Goal: Task Accomplishment & Management: Use online tool/utility

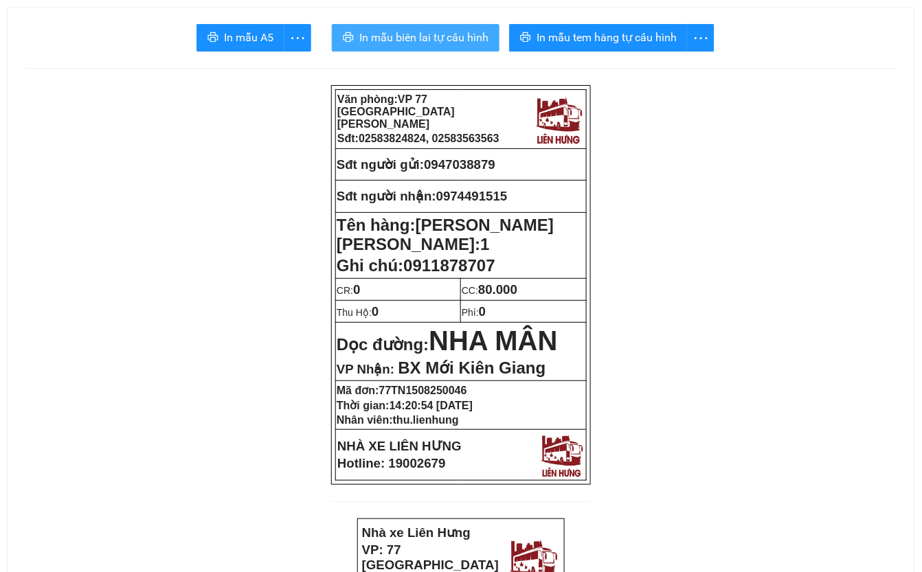
click at [427, 38] on span "In mẫu biên lai tự cấu hình" at bounding box center [423, 37] width 129 height 17
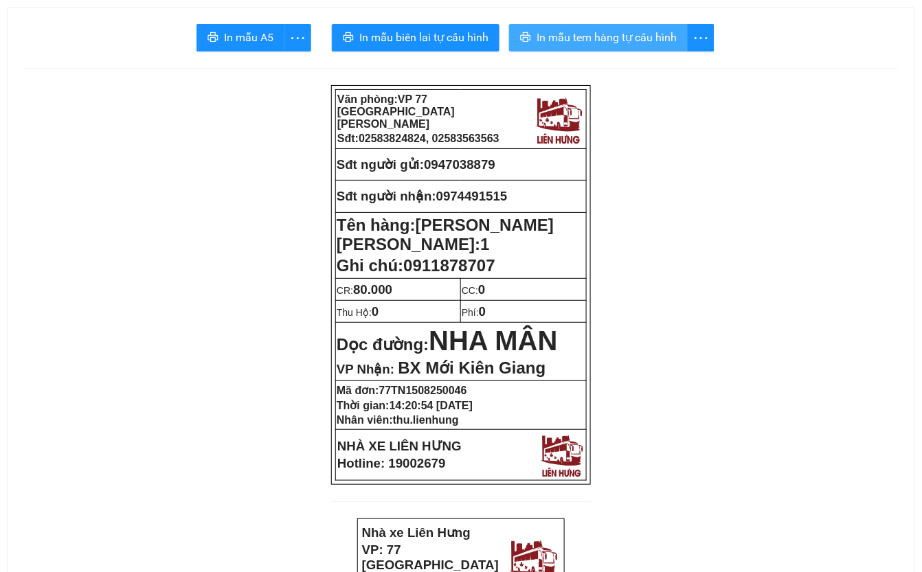
click at [622, 38] on span "In mẫu tem hàng tự cấu hình" at bounding box center [607, 37] width 140 height 17
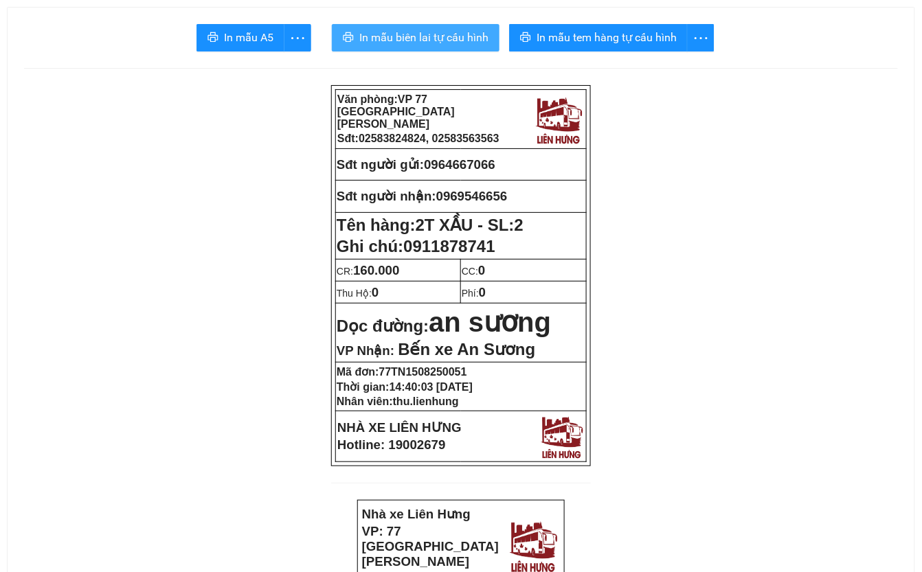
click at [438, 33] on span "In mẫu biên lai tự cấu hình" at bounding box center [423, 37] width 129 height 17
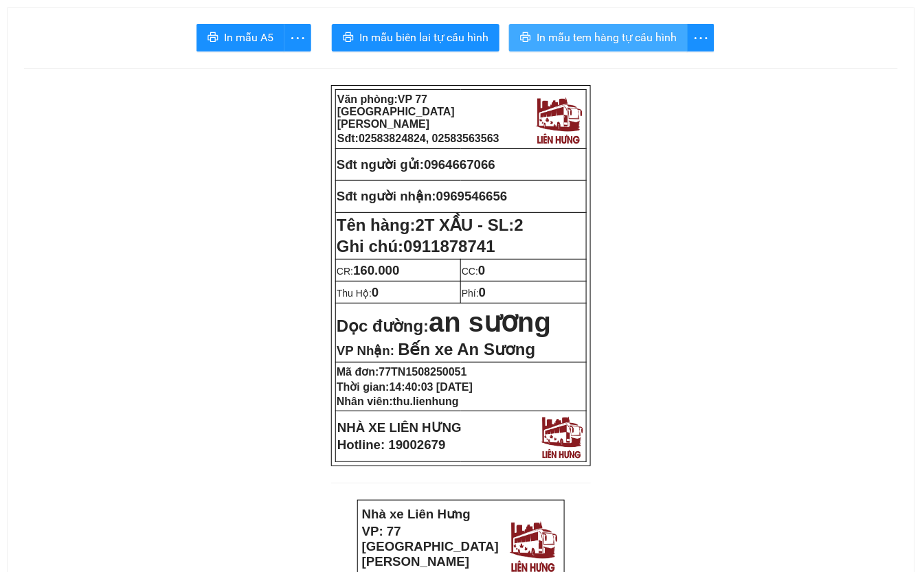
click at [652, 43] on span "In mẫu tem hàng tự cấu hình" at bounding box center [607, 37] width 140 height 17
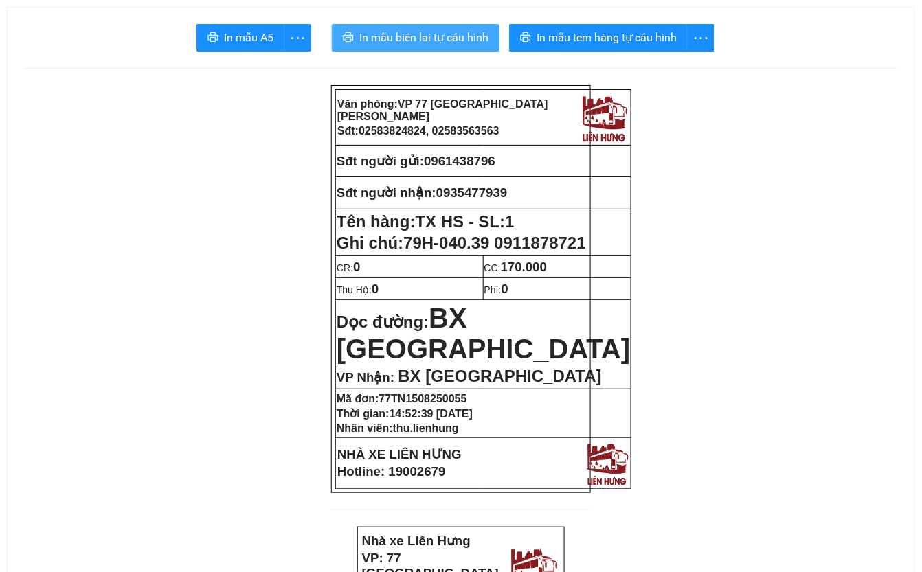
click at [405, 32] on span "In mẫu biên lai tự cấu hình" at bounding box center [423, 37] width 129 height 17
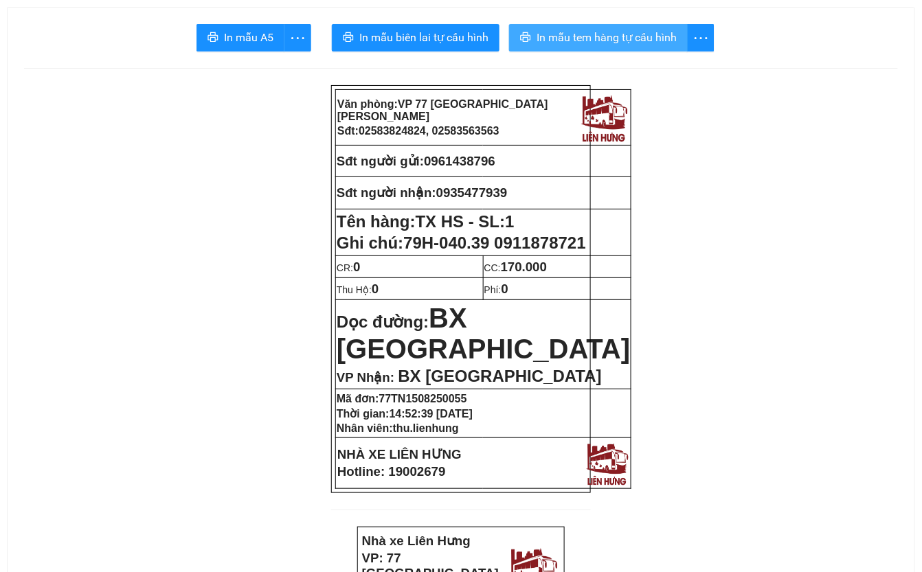
click at [647, 31] on span "In mẫu tem hàng tự cấu hình" at bounding box center [607, 37] width 140 height 17
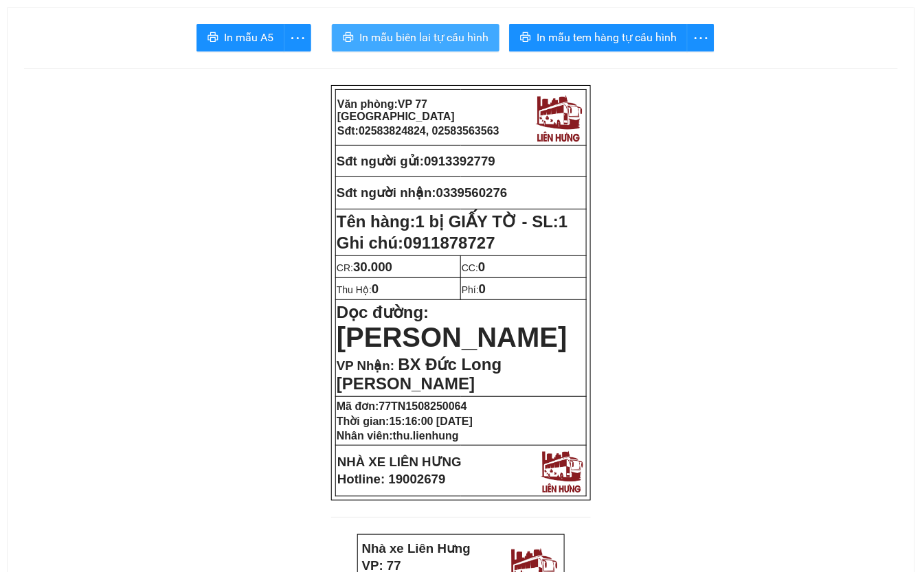
click at [437, 41] on span "In mẫu biên lai tự cấu hình" at bounding box center [423, 37] width 129 height 17
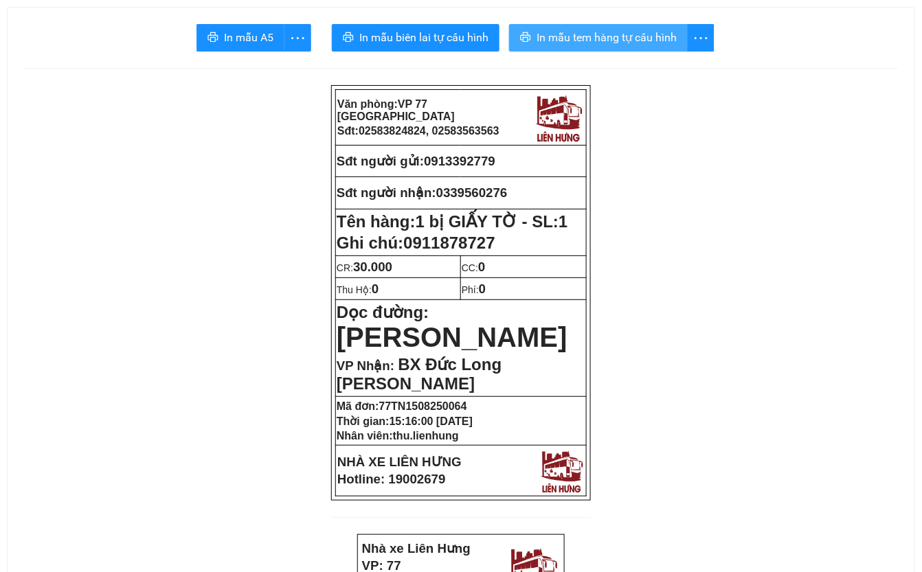
click at [594, 38] on span "In mẫu tem hàng tự cấu hình" at bounding box center [607, 37] width 140 height 17
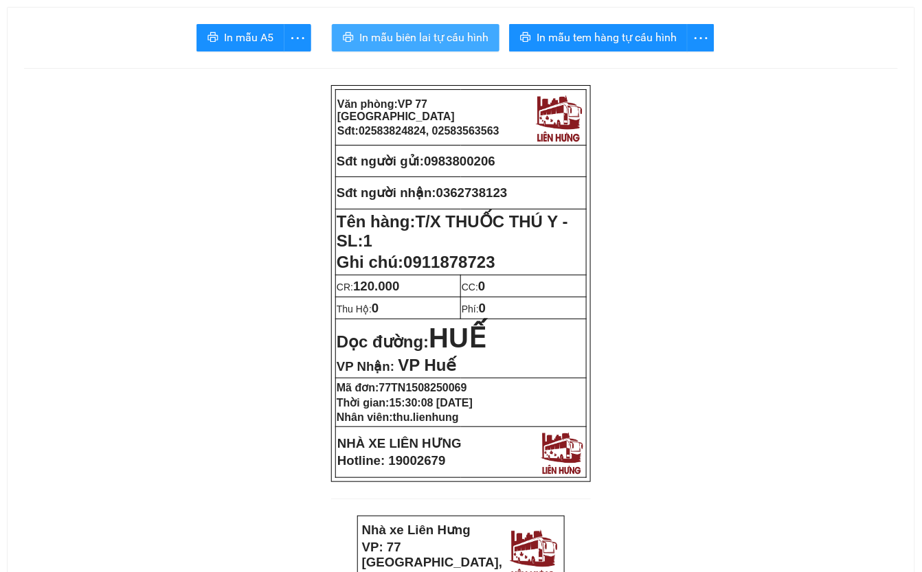
click at [419, 39] on span "In mẫu biên lai tự cấu hình" at bounding box center [423, 37] width 129 height 17
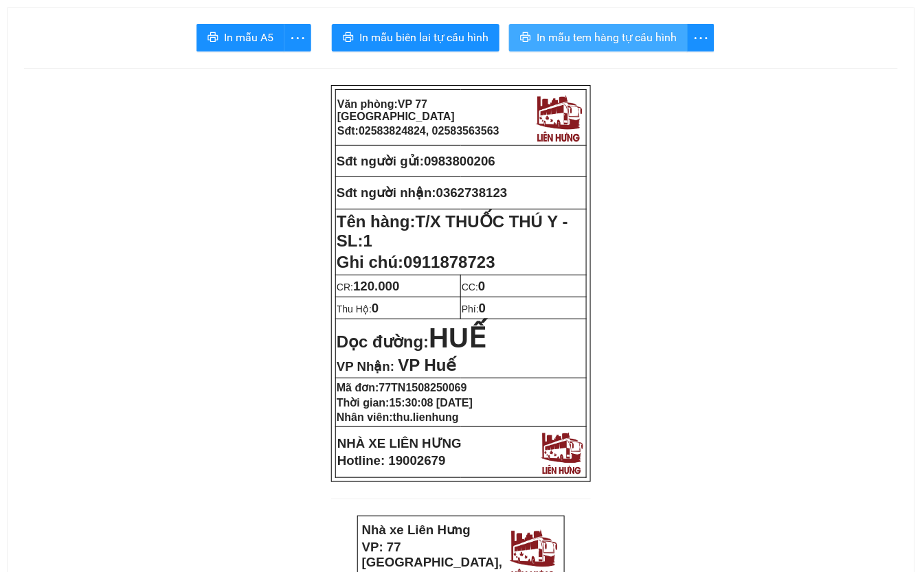
click at [655, 34] on span "In mẫu tem hàng tự cấu hình" at bounding box center [607, 37] width 140 height 17
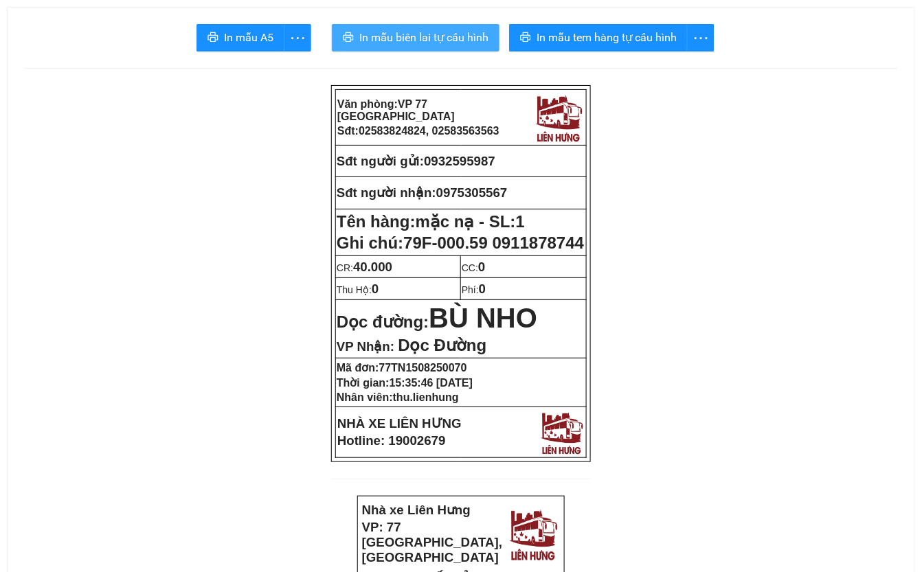
click at [443, 38] on span "In mẫu biên lai tự cấu hình" at bounding box center [423, 37] width 129 height 17
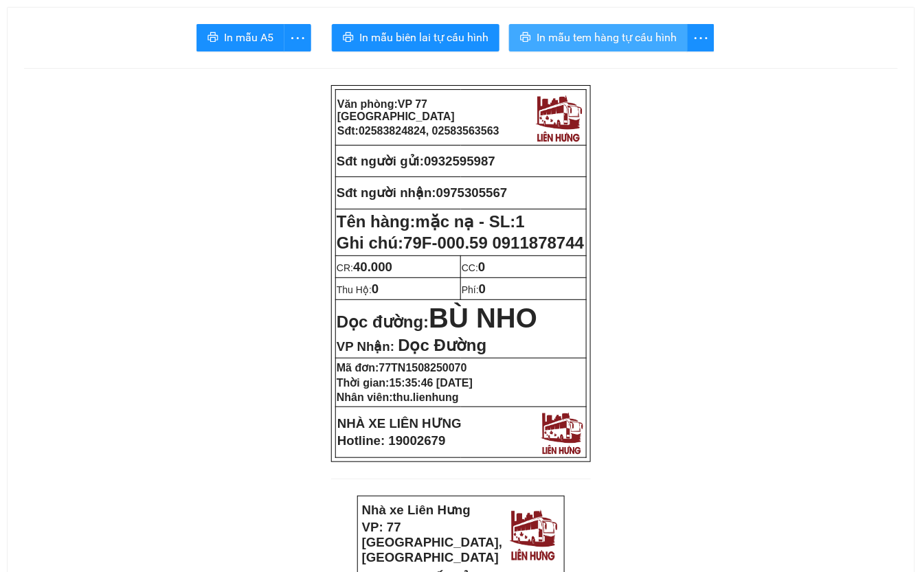
click at [625, 33] on span "In mẫu tem hàng tự cấu hình" at bounding box center [607, 37] width 140 height 17
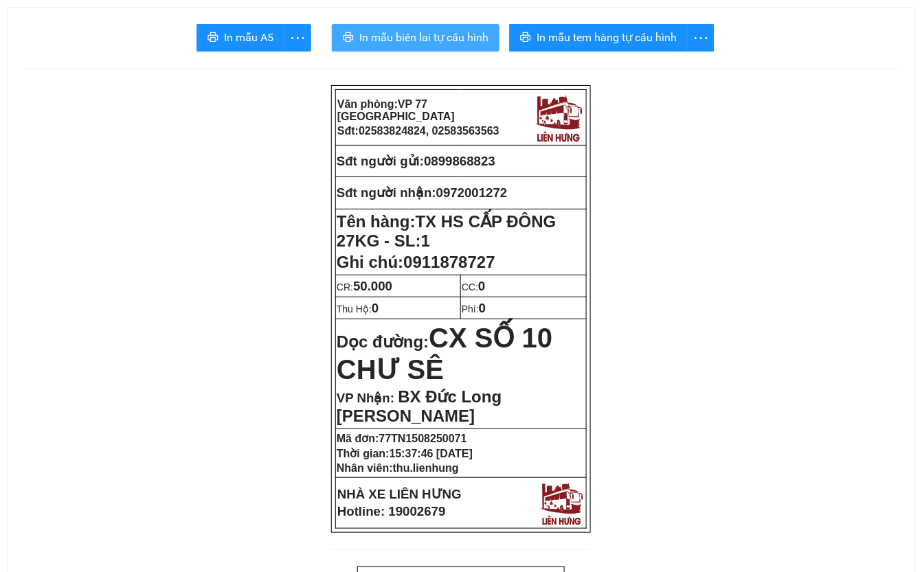
click at [402, 33] on span "In mẫu biên lai tự cấu hình" at bounding box center [423, 37] width 129 height 17
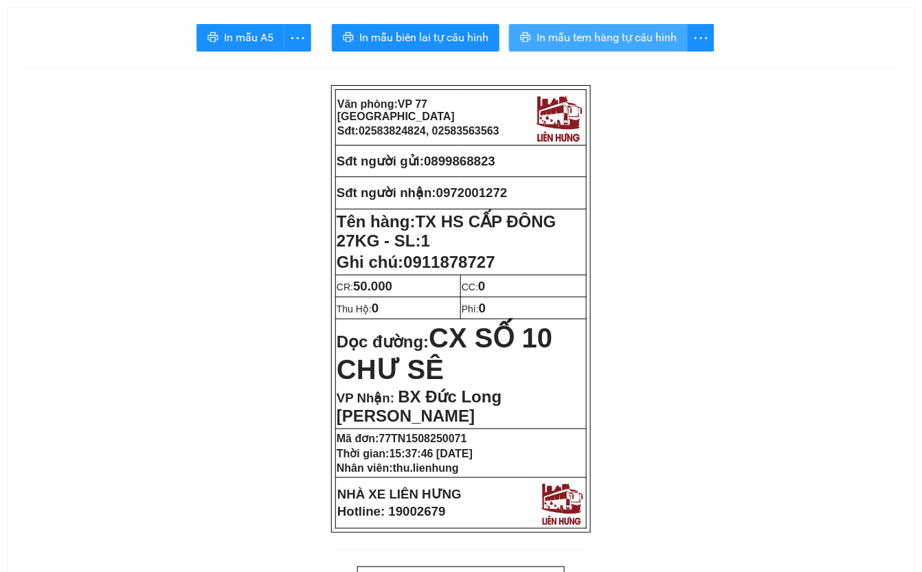
click at [624, 38] on span "In mẫu tem hàng tự cấu hình" at bounding box center [607, 37] width 140 height 17
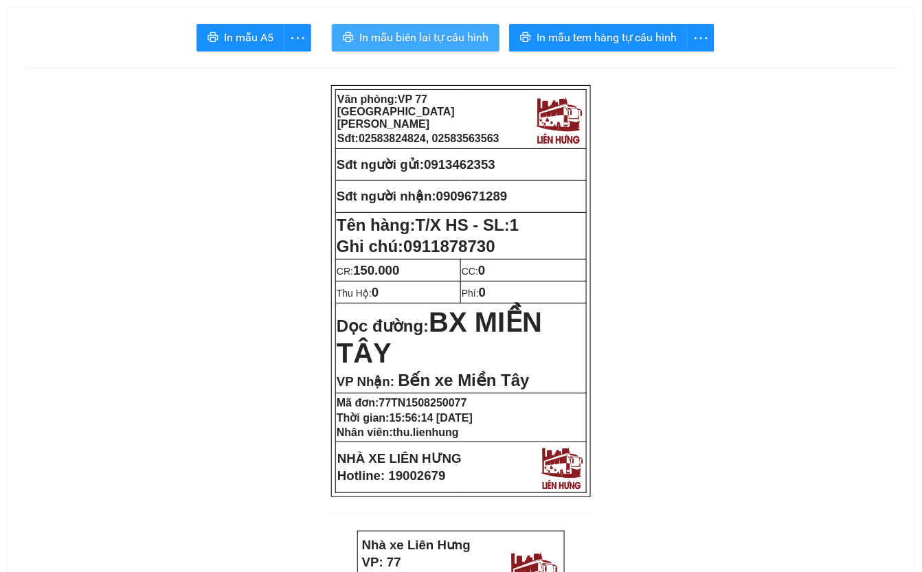
click at [440, 36] on span "In mẫu biên lai tự cấu hình" at bounding box center [423, 37] width 129 height 17
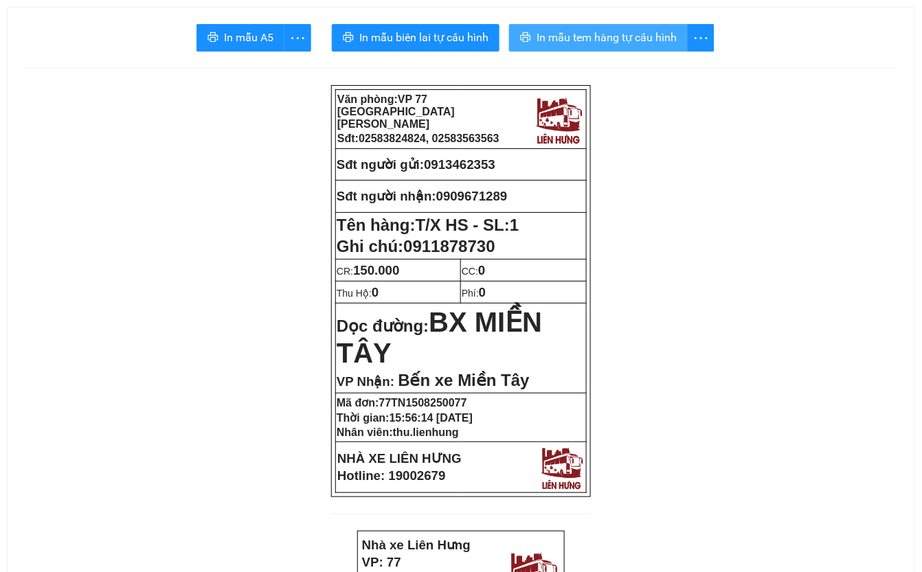
click at [614, 45] on span "In mẫu tem hàng tự cấu hình" at bounding box center [607, 37] width 140 height 17
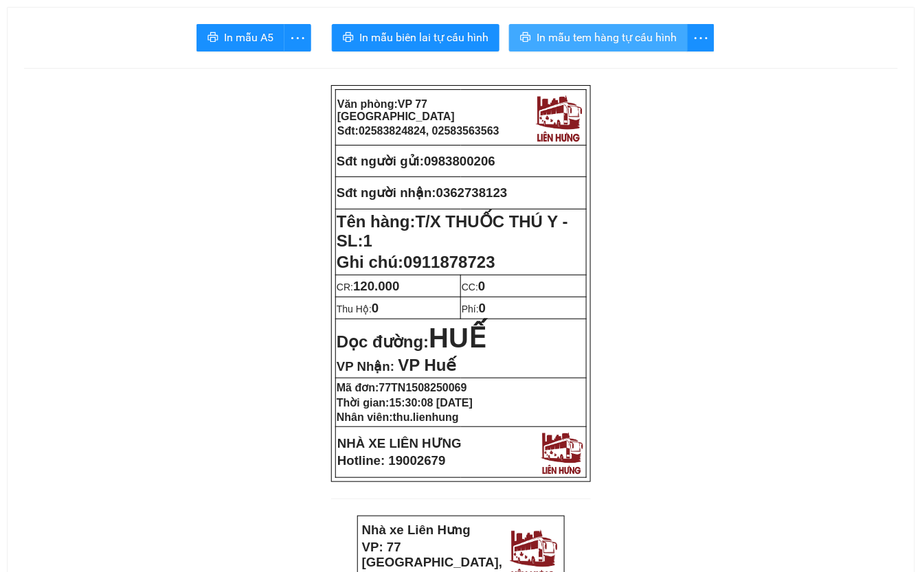
click at [600, 40] on span "In mẫu tem hàng tự cấu hình" at bounding box center [607, 37] width 140 height 17
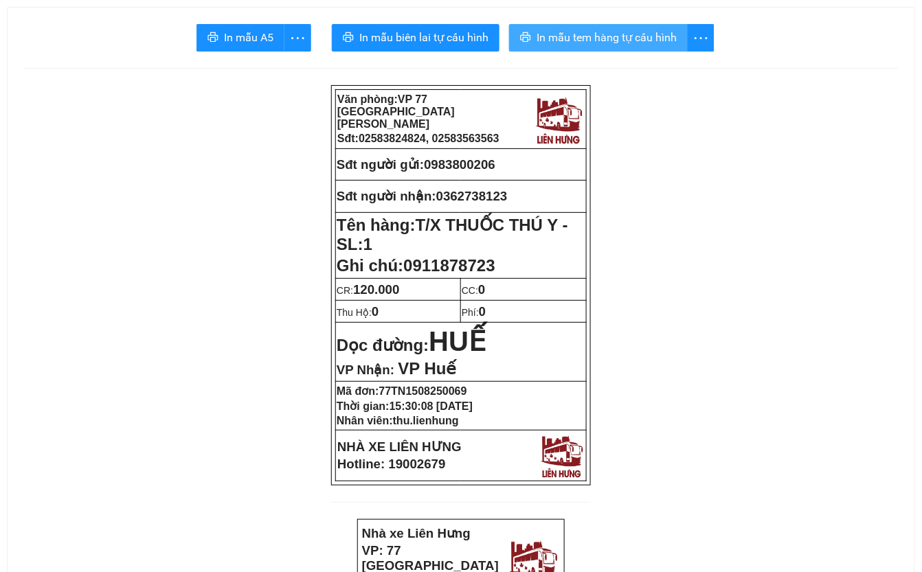
click at [622, 45] on span "In mẫu tem hàng tự cấu hình" at bounding box center [607, 37] width 140 height 17
